Goal: Transaction & Acquisition: Purchase product/service

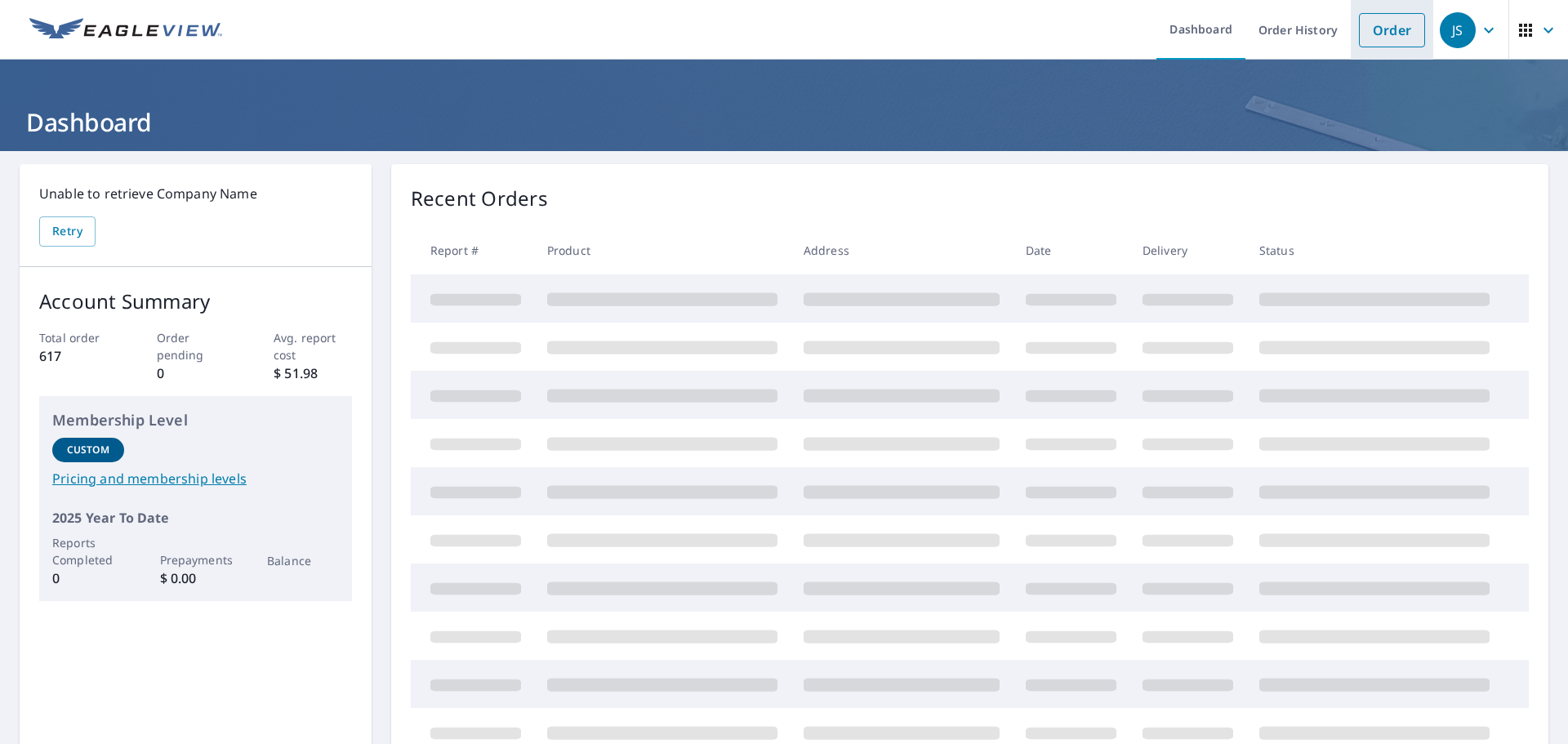
click at [1379, 25] on link "Order" at bounding box center [1392, 30] width 66 height 34
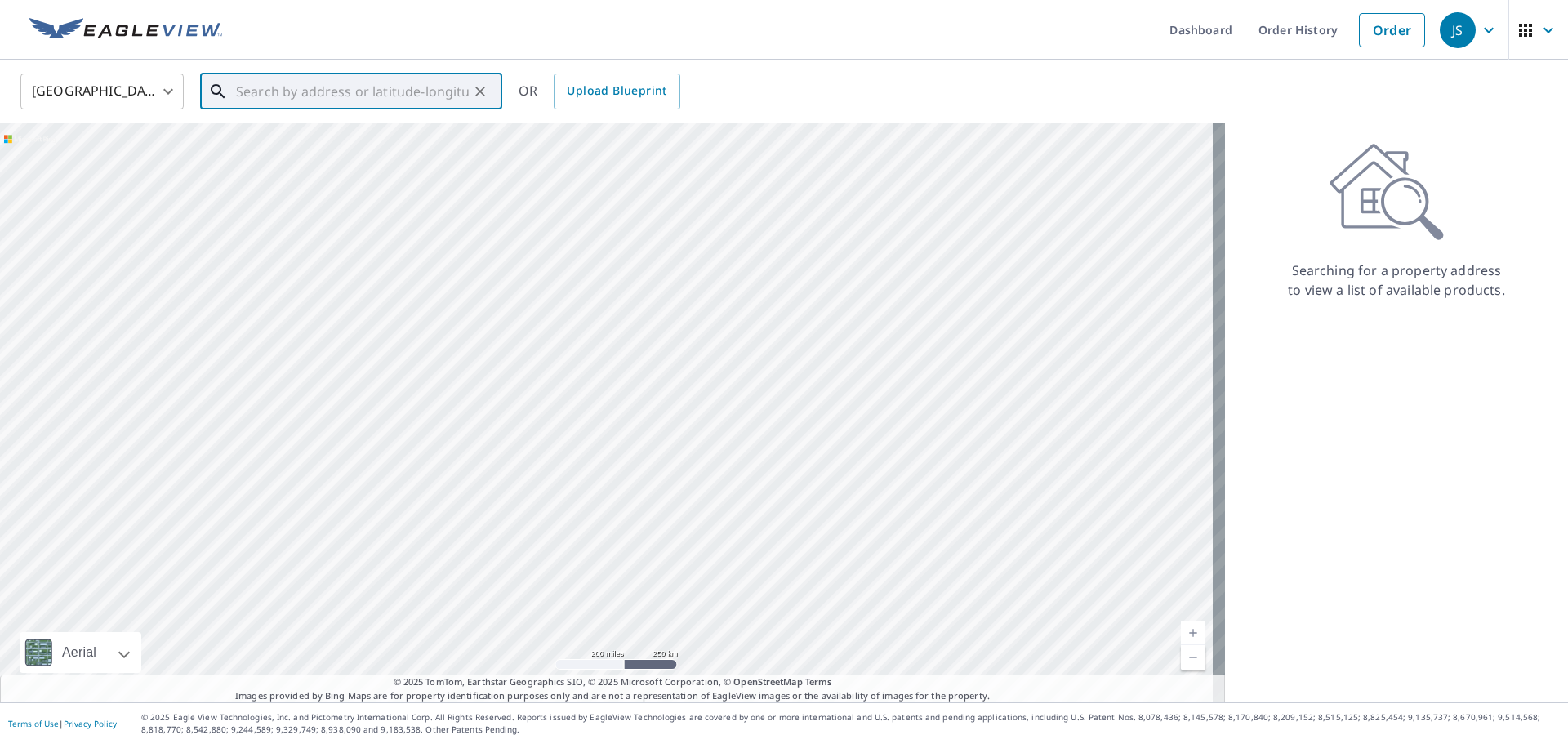
click at [272, 106] on input "text" at bounding box center [352, 92] width 233 height 45
click at [299, 150] on p "[GEOGRAPHIC_DATA]" at bounding box center [361, 156] width 257 height 17
type input "[STREET_ADDRESS][PERSON_NAME][PERSON_NAME]"
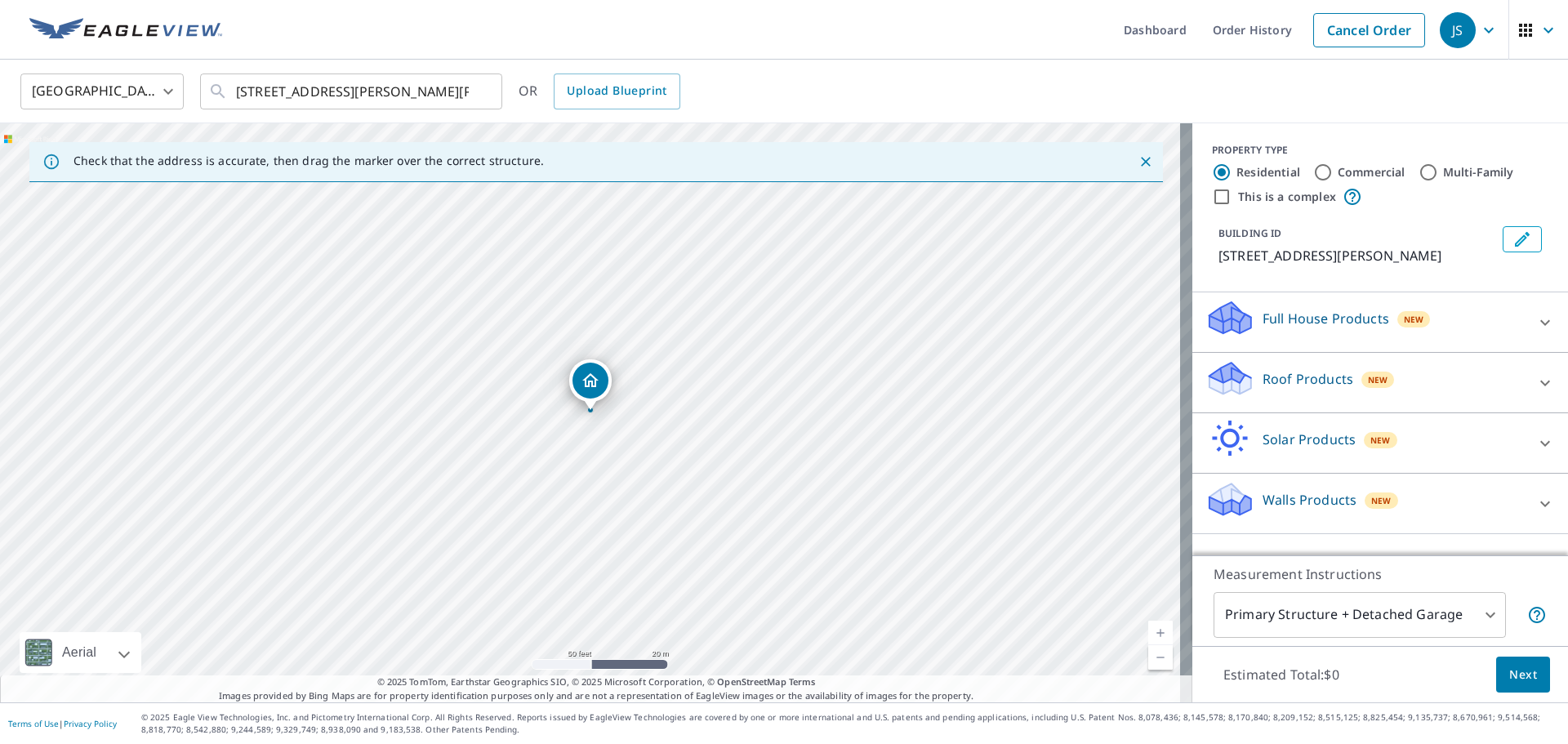
click at [1287, 376] on p "Roof Products" at bounding box center [1308, 379] width 91 height 19
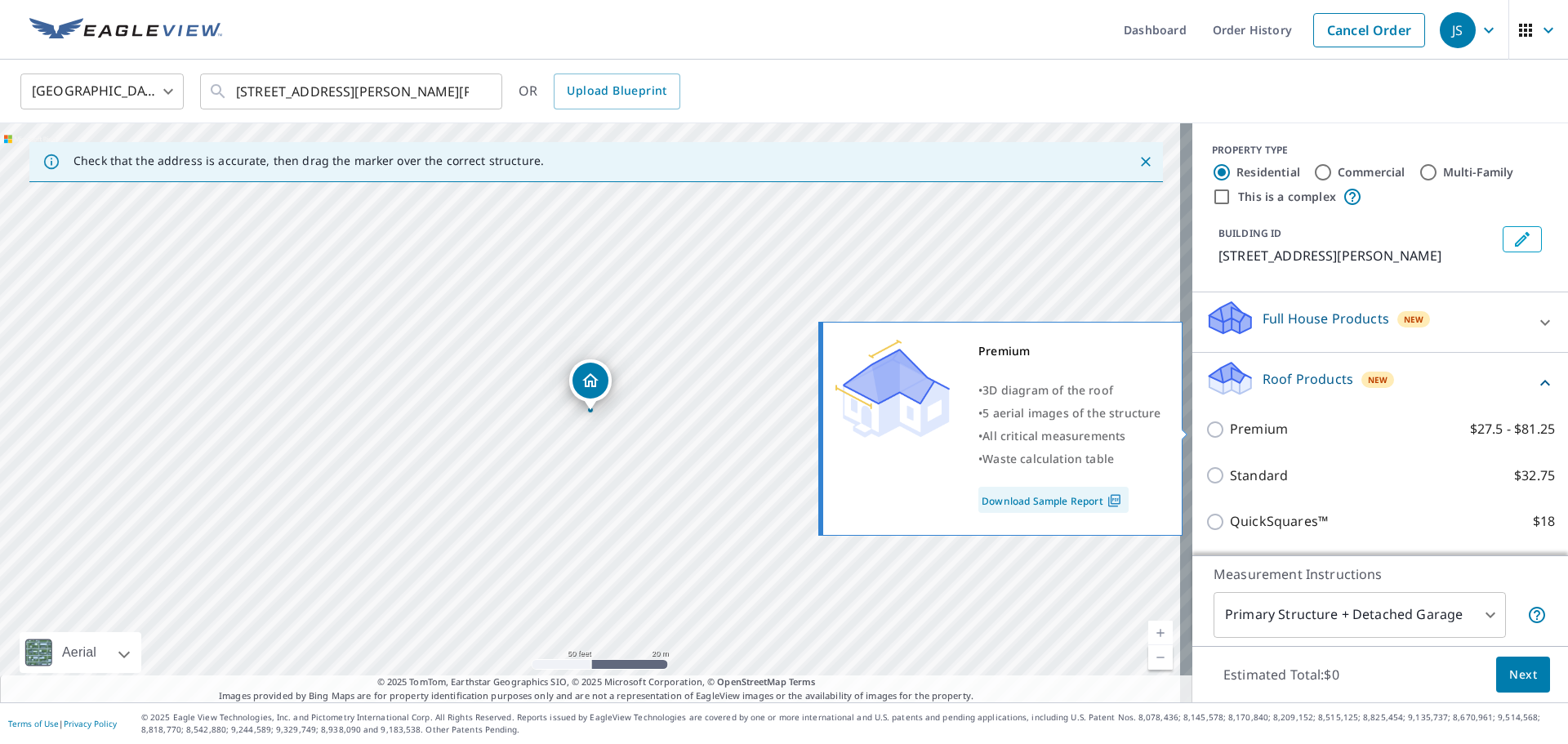
click at [1209, 426] on input "Premium $27.5 - $81.25" at bounding box center [1217, 429] width 24 height 19
checkbox input "true"
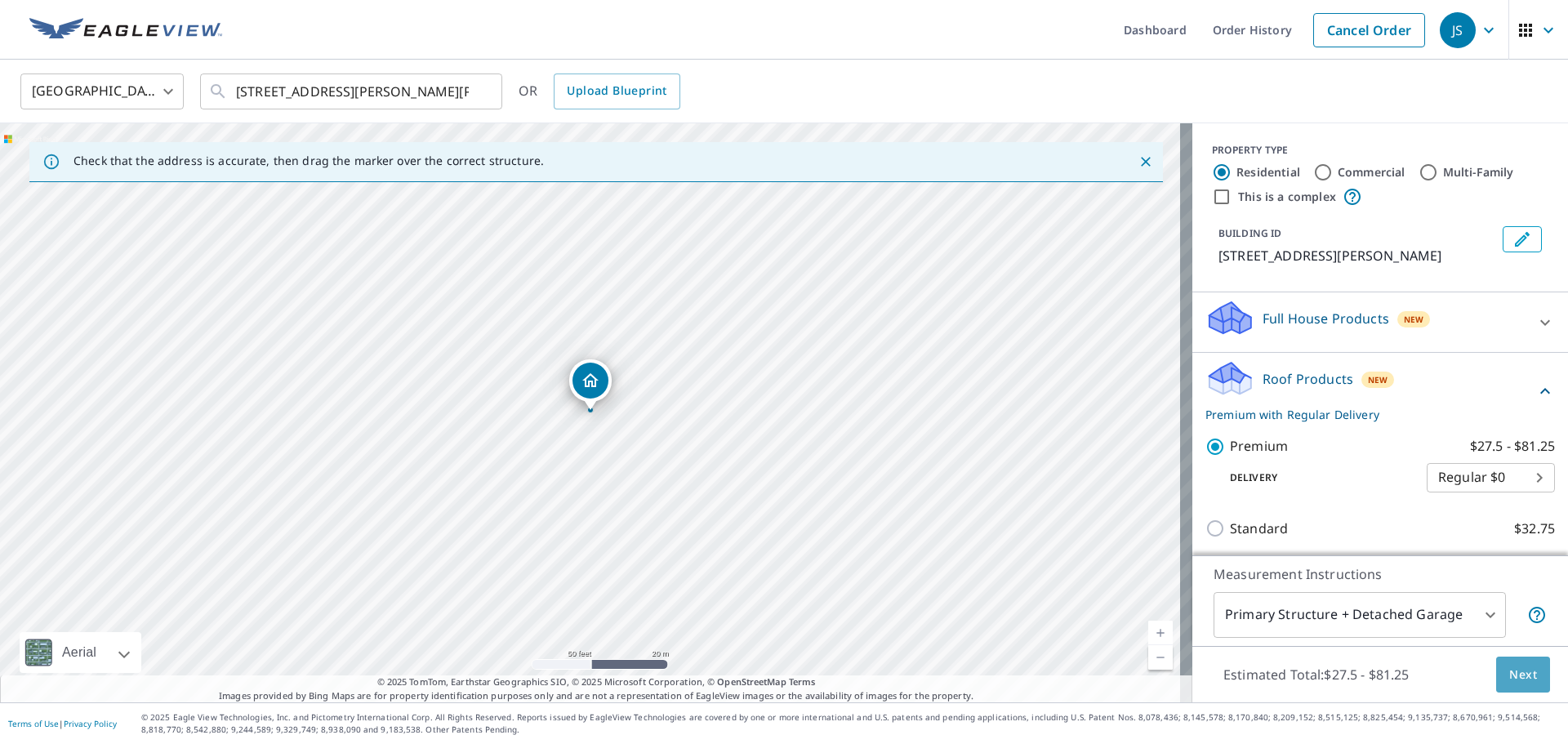
click at [1535, 672] on button "Next" at bounding box center [1523, 674] width 54 height 37
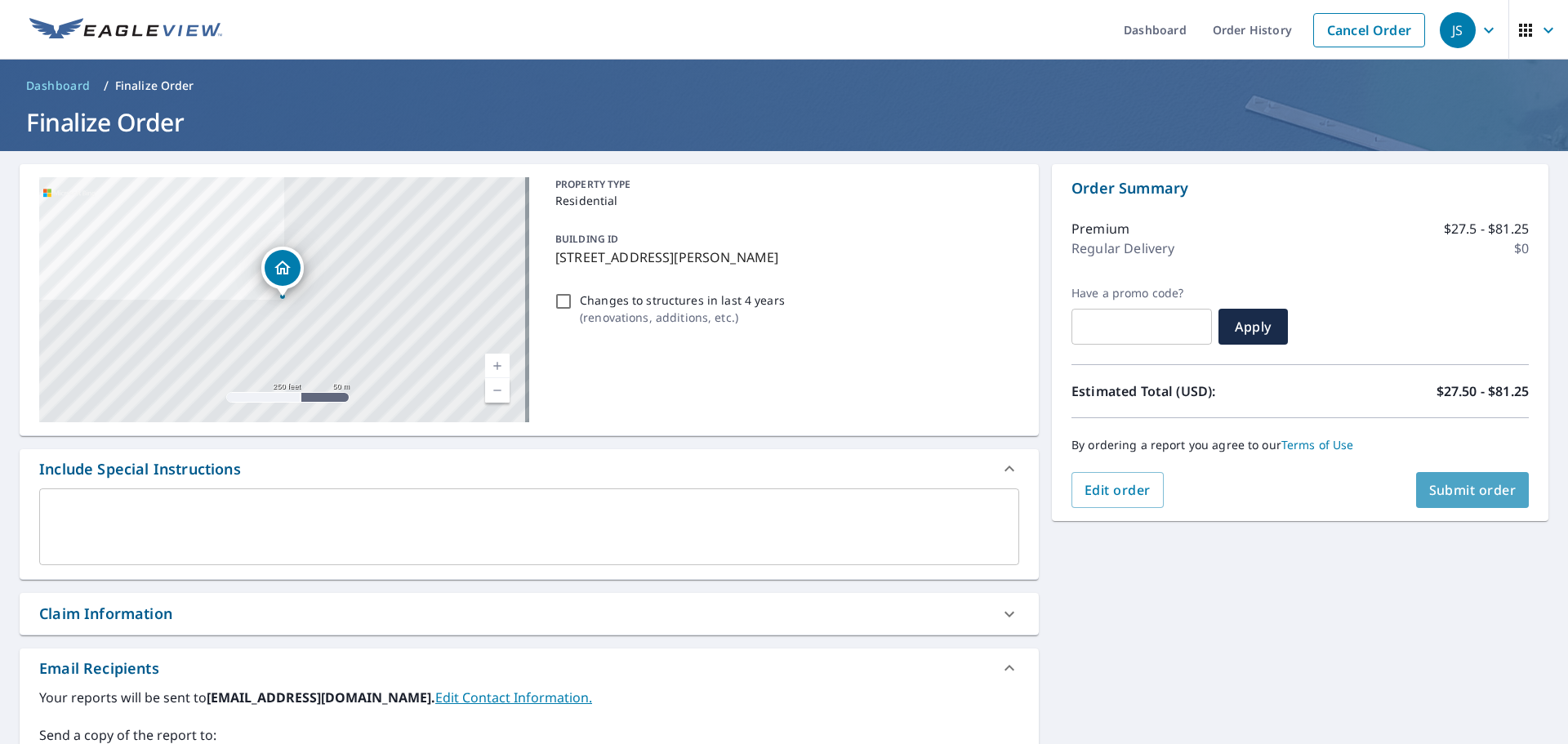
click at [1435, 487] on span "Submit order" at bounding box center [1473, 489] width 87 height 18
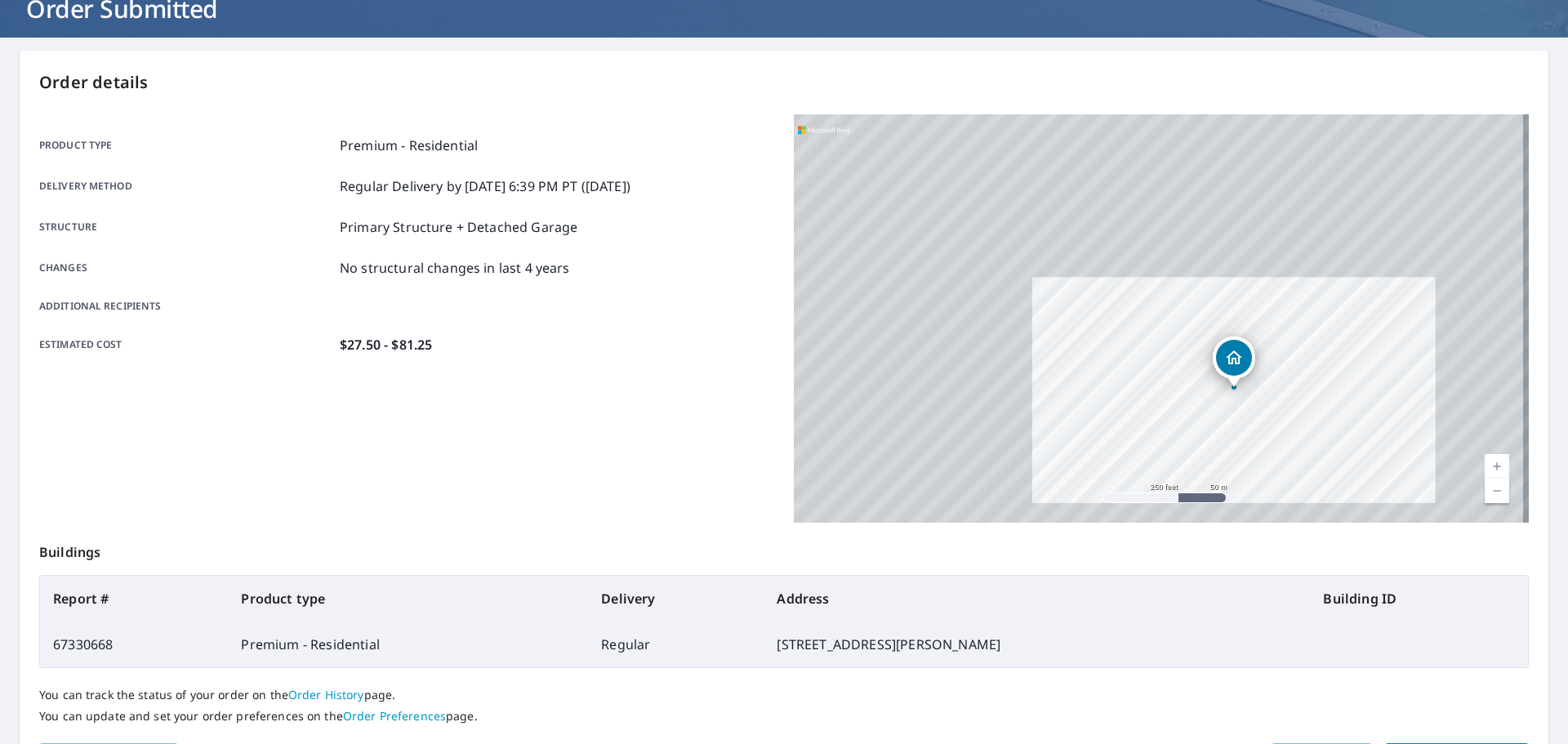
scroll to position [217, 0]
